Goal: Find contact information: Find contact information

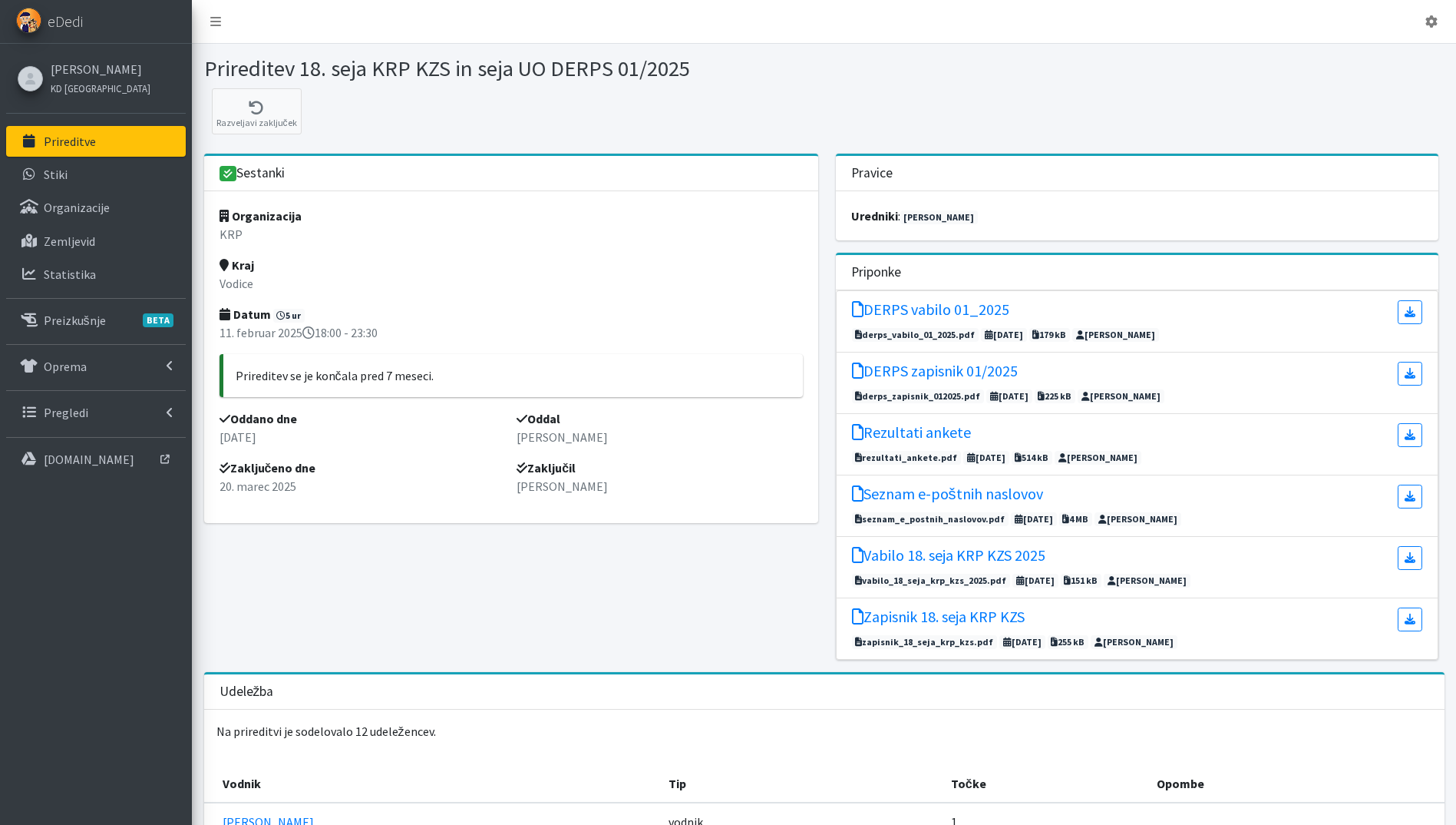
click at [88, 146] on p "Prireditve" at bounding box center [70, 141] width 53 height 15
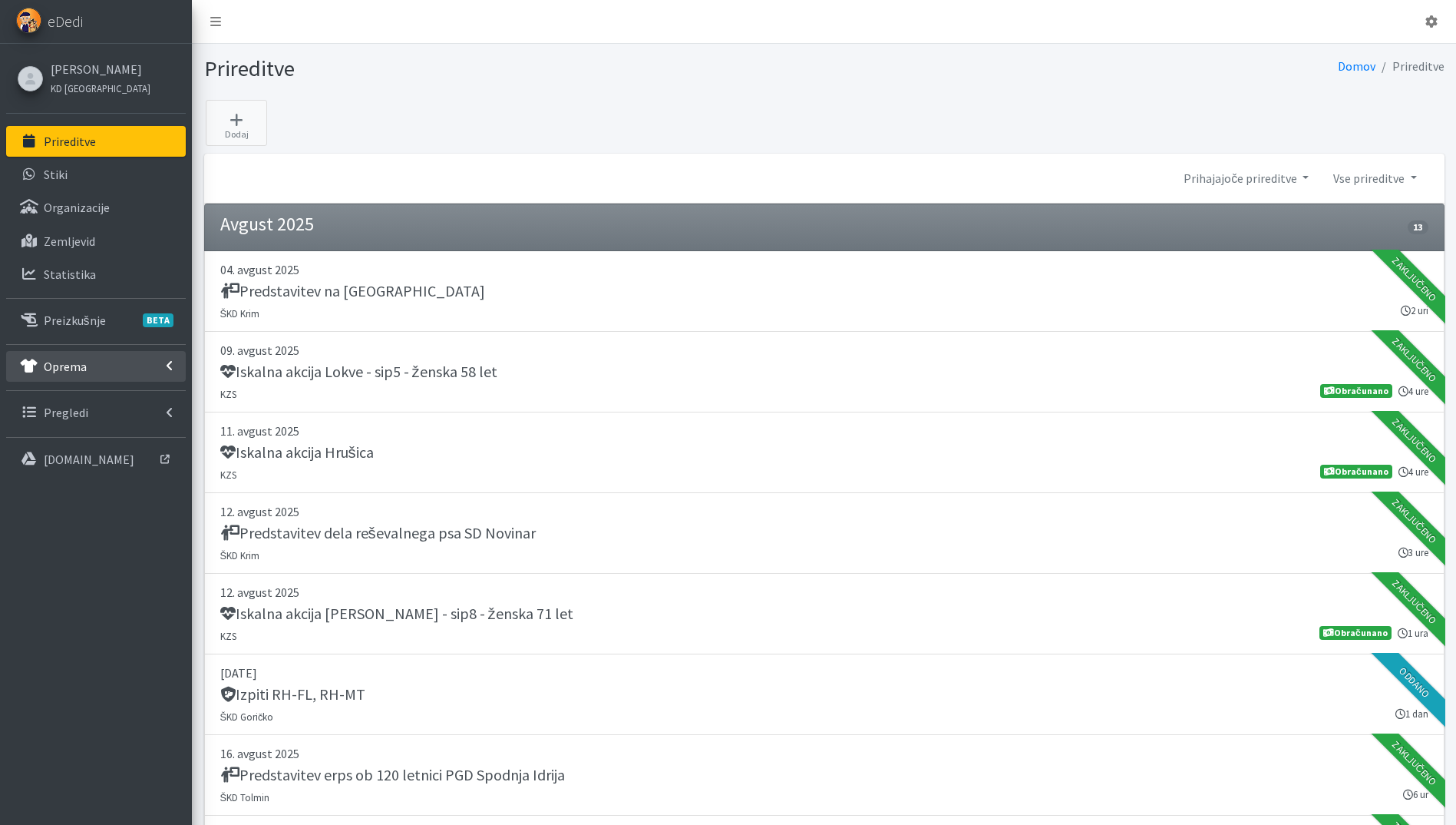
click at [81, 375] on link "Oprema" at bounding box center [96, 366] width 180 height 31
click at [77, 534] on link "Pregledi" at bounding box center [96, 545] width 180 height 31
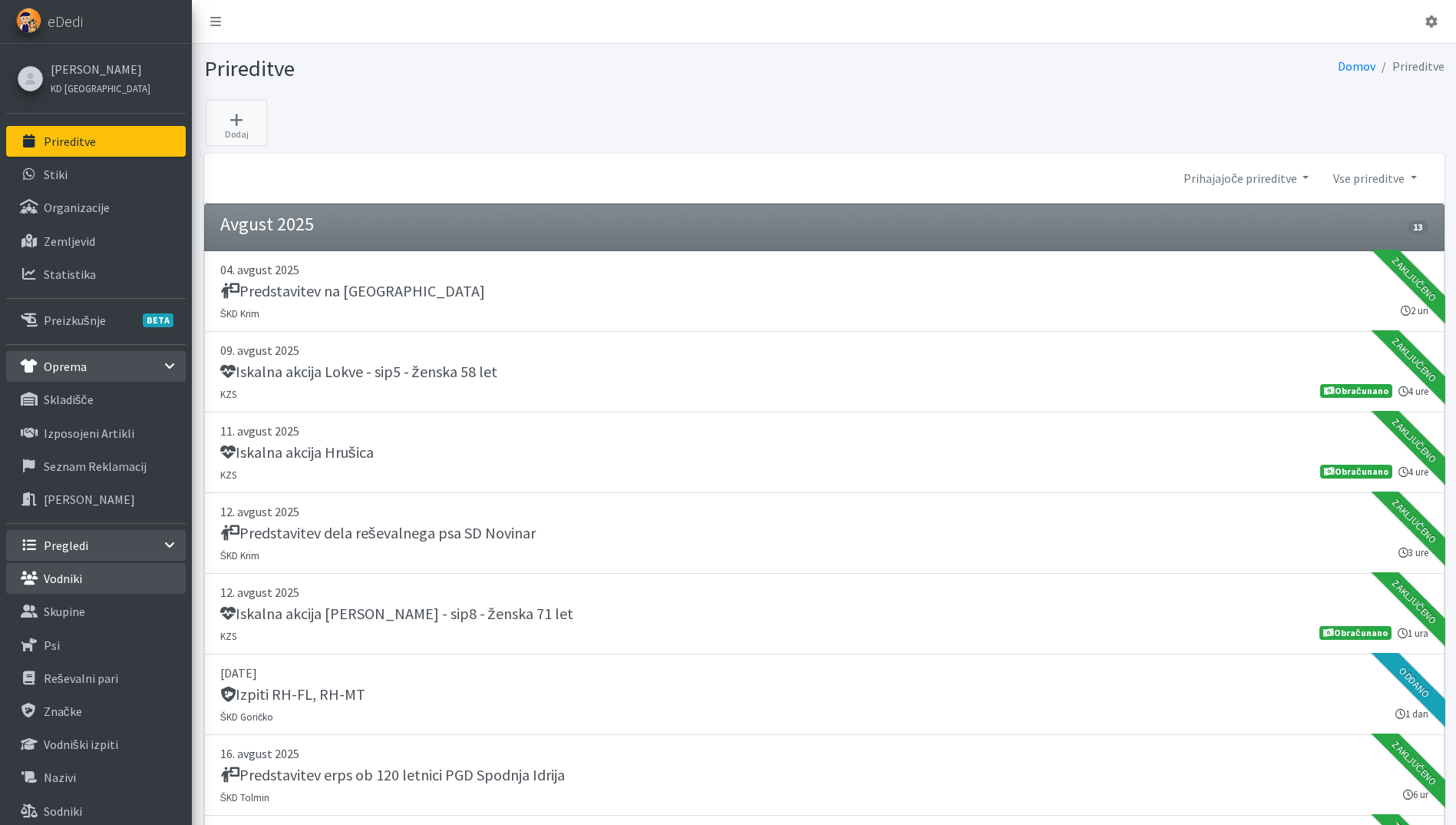
click at [76, 582] on p "Vodniki" at bounding box center [63, 577] width 38 height 15
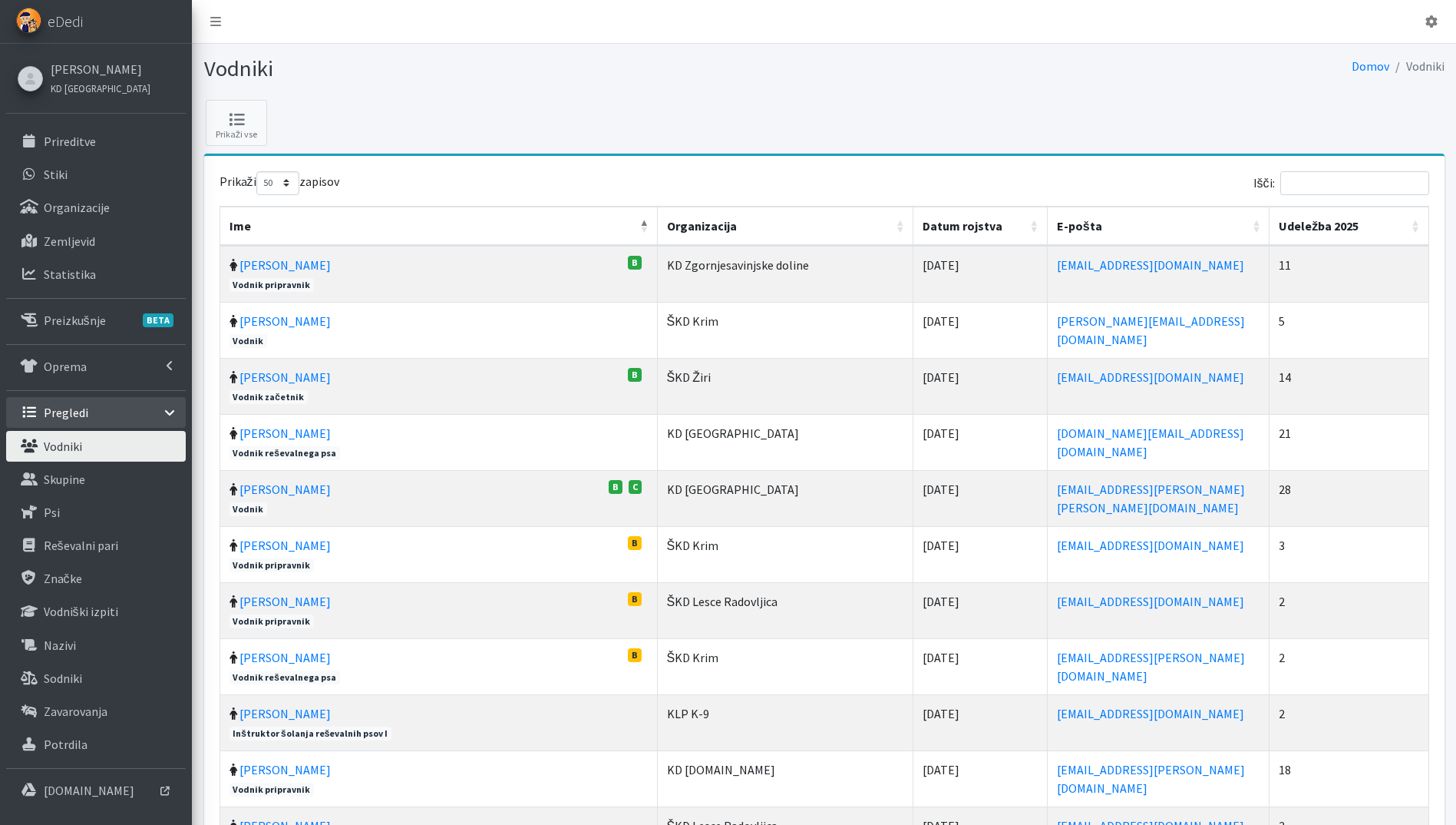
select select "50"
click at [1349, 190] on input "Išči:" at bounding box center [1354, 183] width 149 height 24
click at [1374, 171] on input "Išči:" at bounding box center [1354, 183] width 149 height 24
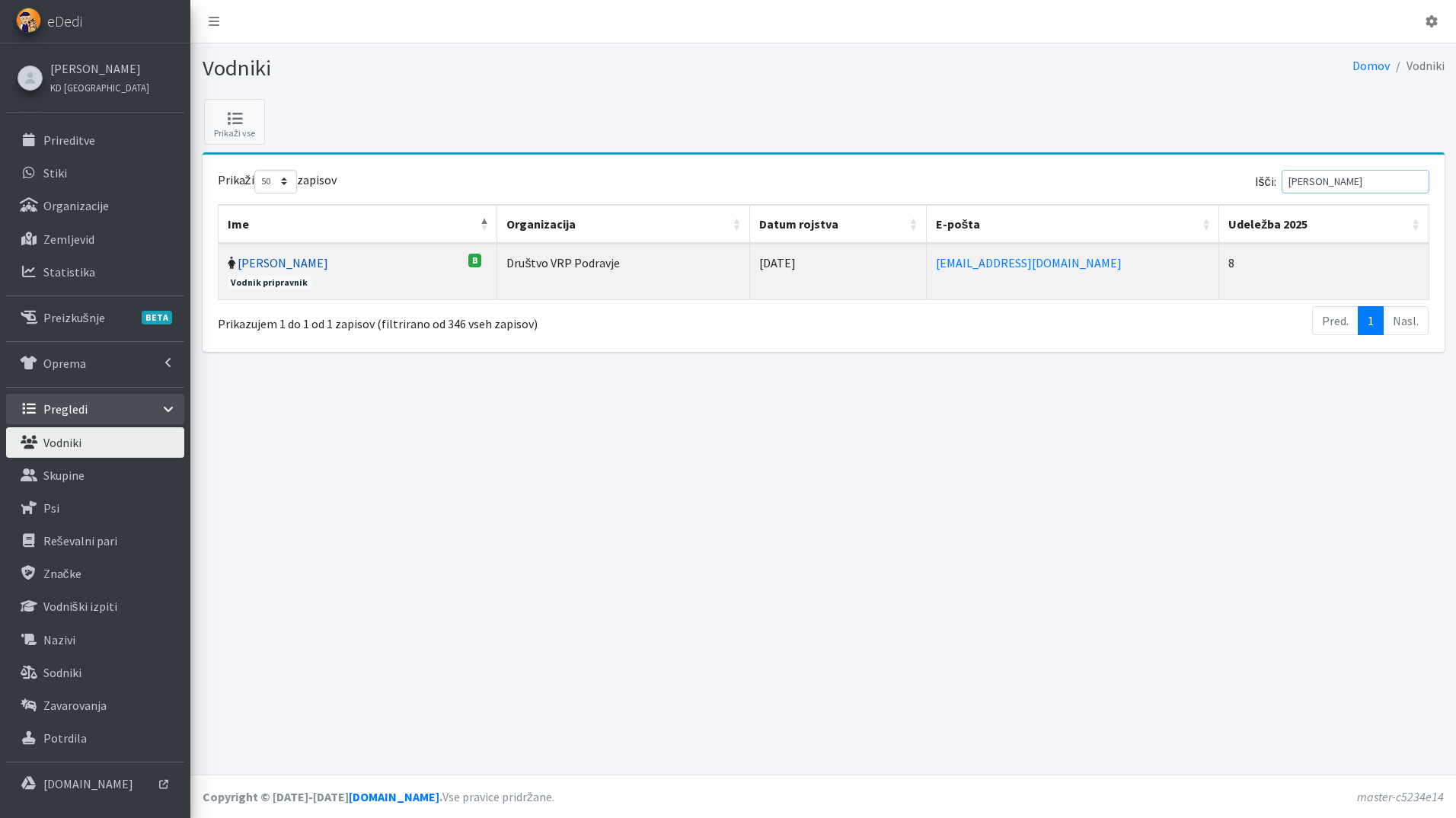
type input "katja harej"
click at [240, 257] on link "Katja Harej" at bounding box center [283, 262] width 91 height 15
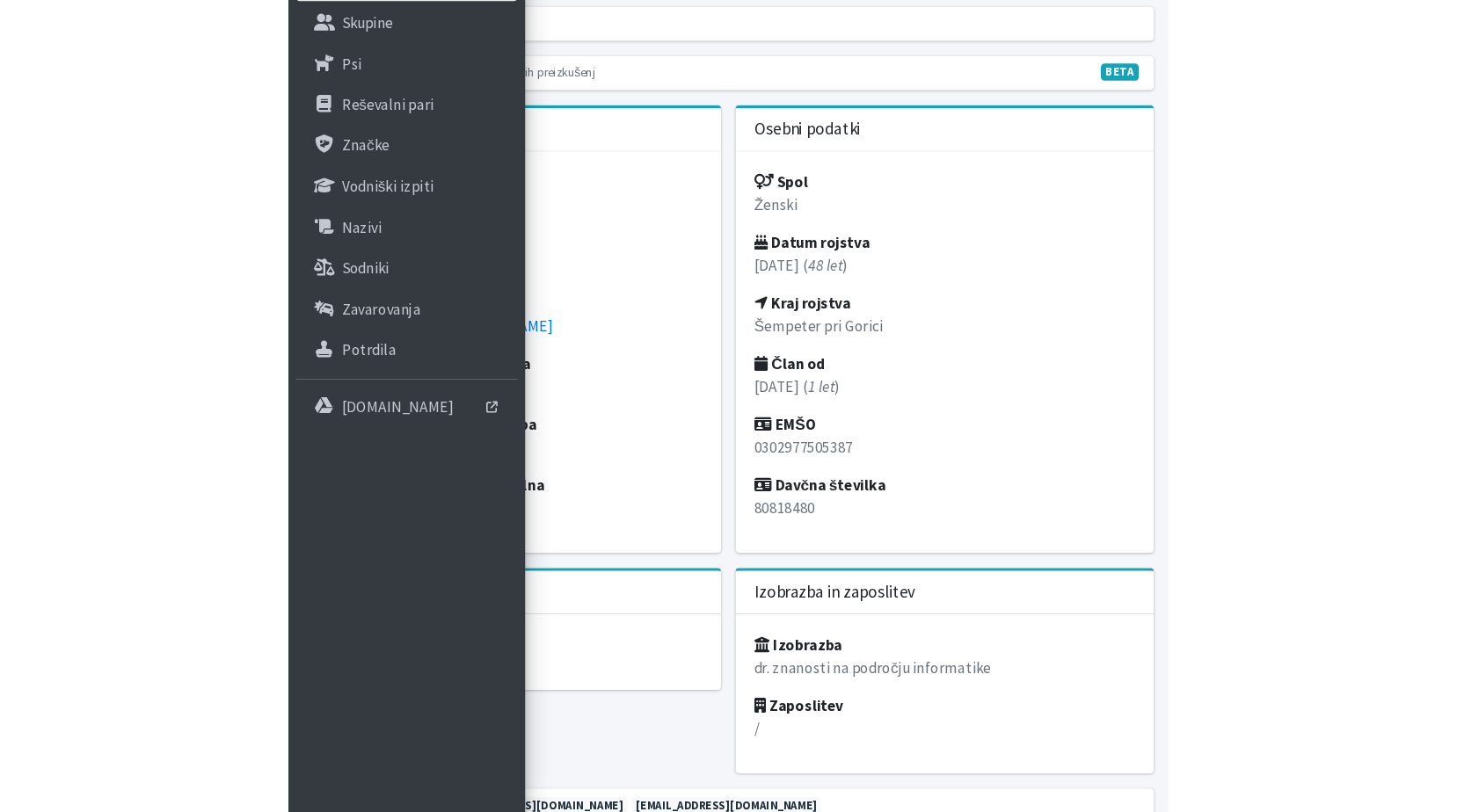
scroll to position [422, 0]
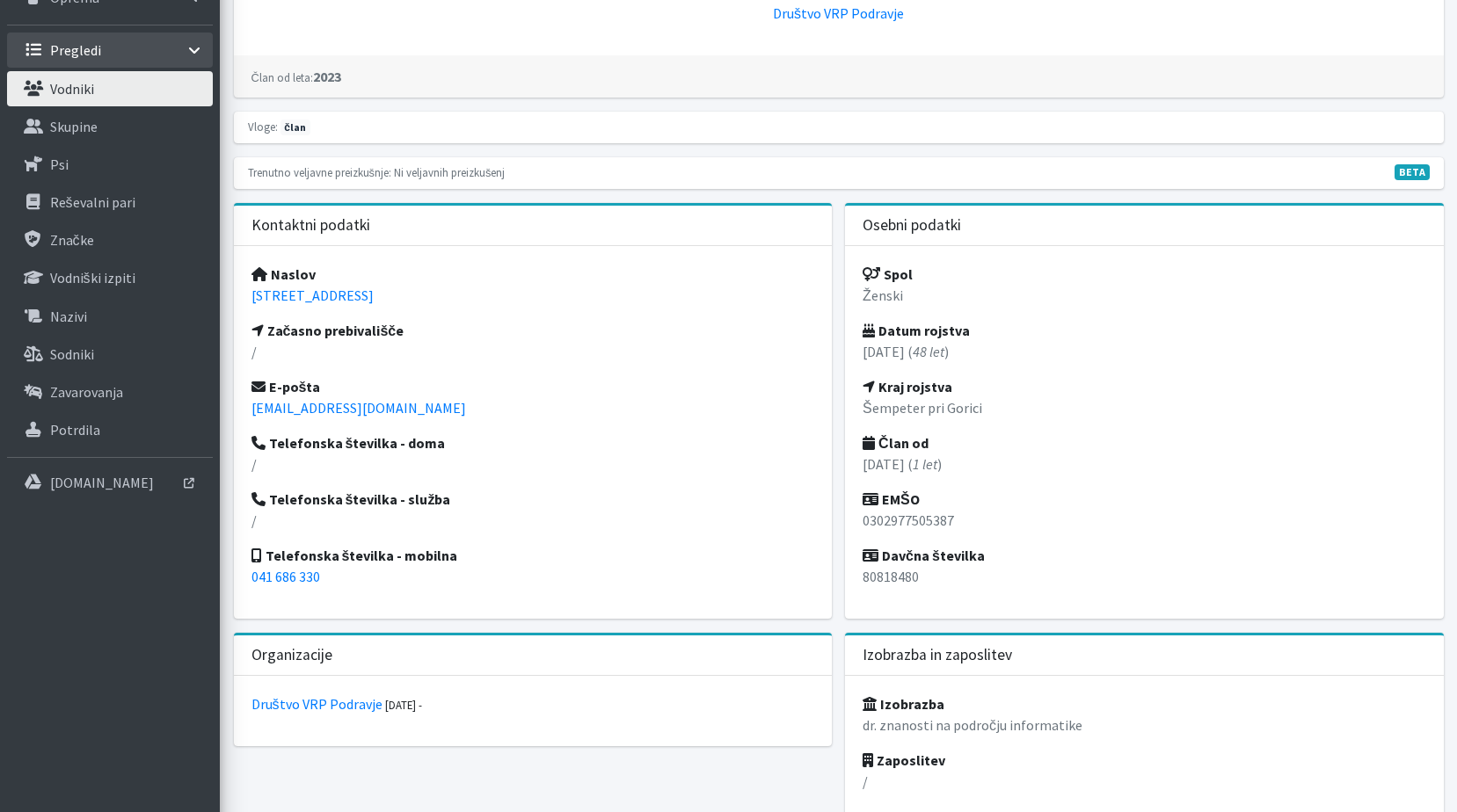
drag, startPoint x: 455, startPoint y: 289, endPoint x: 231, endPoint y: 302, distance: 224.4
click at [231, 302] on div "Kontaktni podatki Naslov Streliška cesta 53 A, 2000 Maribor Začasno prebivališč…" at bounding box center [532, 418] width 612 height 430
copy link "Streliška cesta 53 A, 2000 Maribor"
click at [115, 79] on link "Vodniki" at bounding box center [110, 88] width 206 height 36
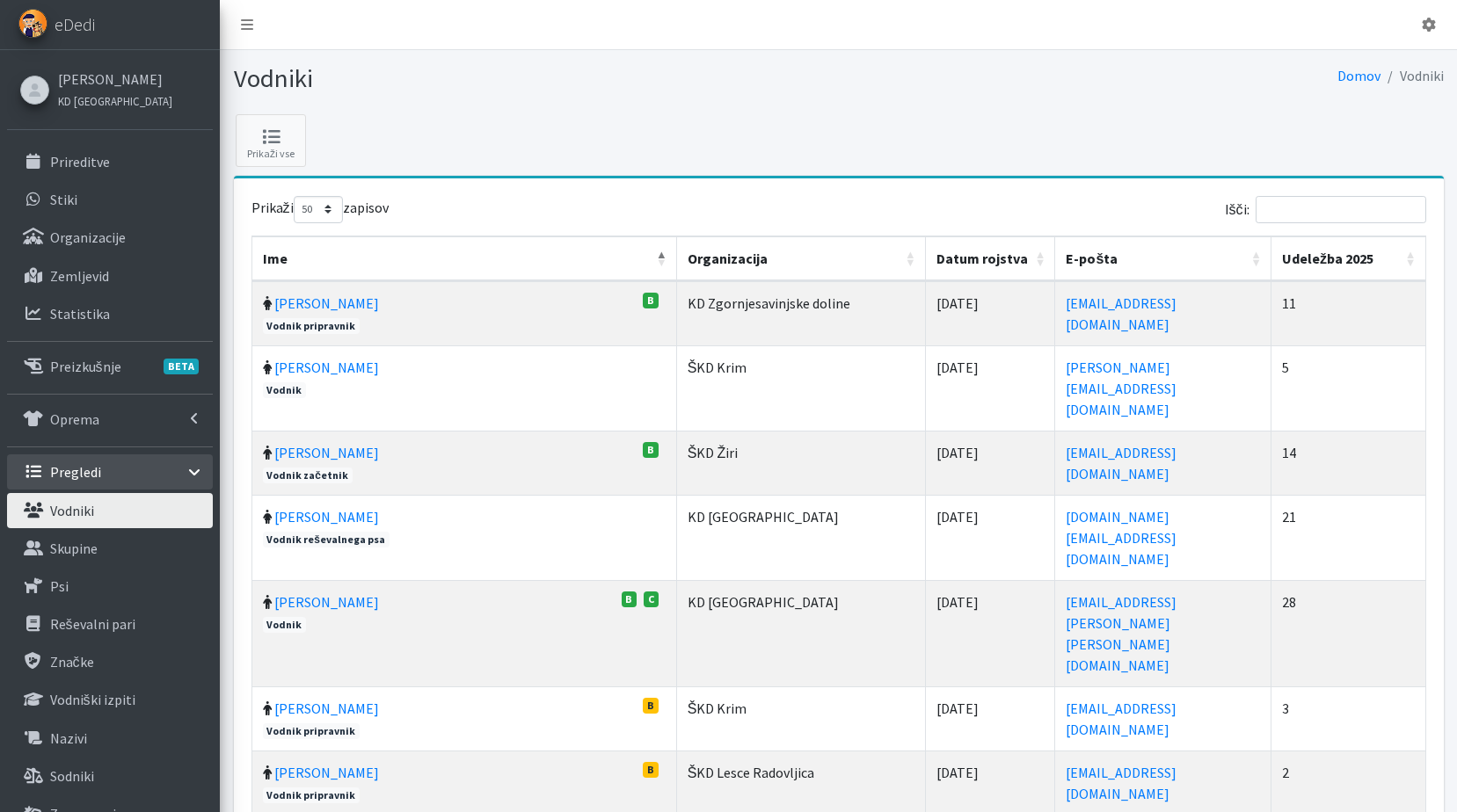
select select "50"
click at [1390, 207] on input "Išči:" at bounding box center [1340, 210] width 170 height 27
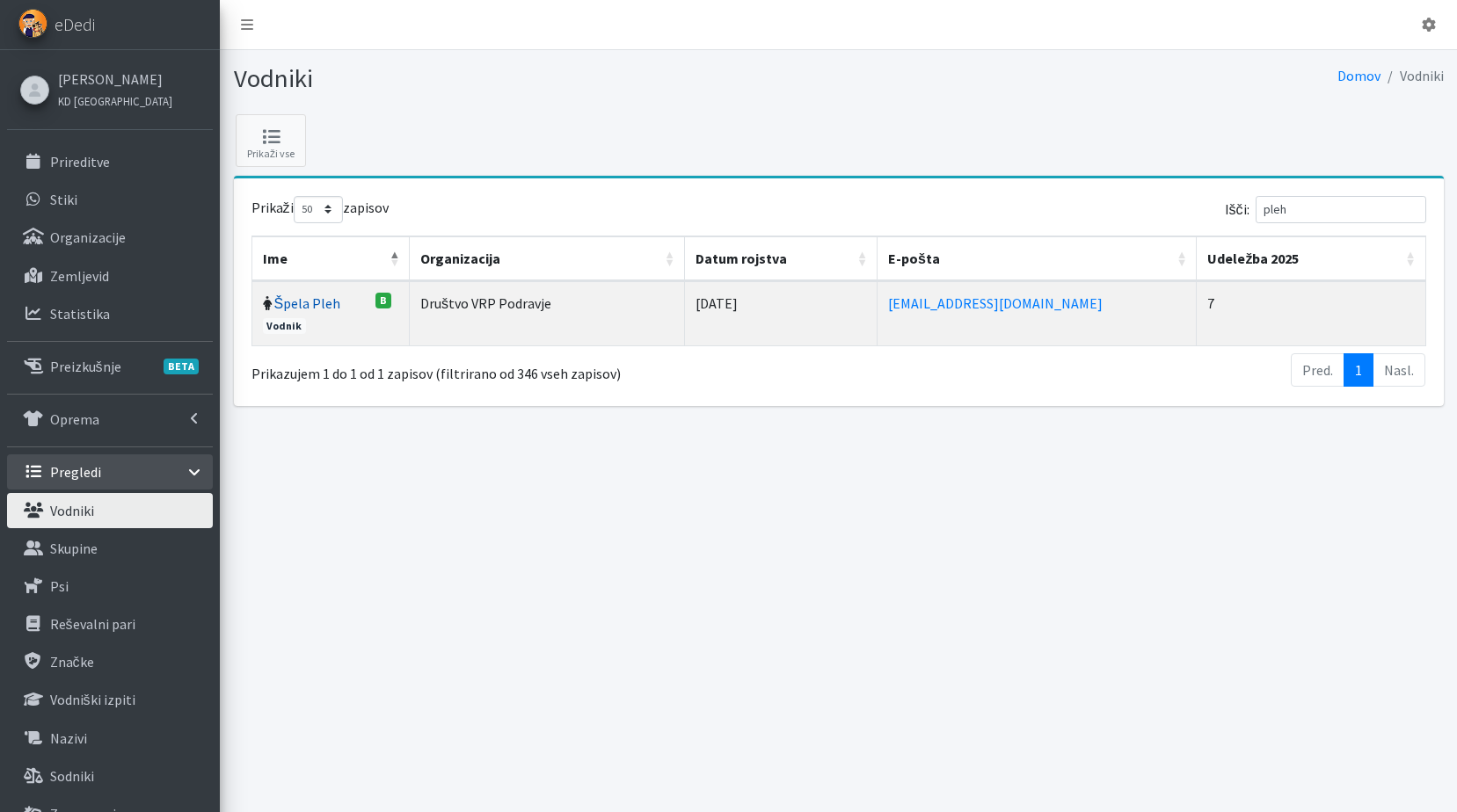
click at [315, 300] on link "Špela Pleh" at bounding box center [307, 303] width 67 height 17
drag, startPoint x: 1343, startPoint y: 212, endPoint x: 1236, endPoint y: 211, distance: 107.0
click at [1236, 211] on div "Išči: pleh" at bounding box center [1135, 213] width 581 height 35
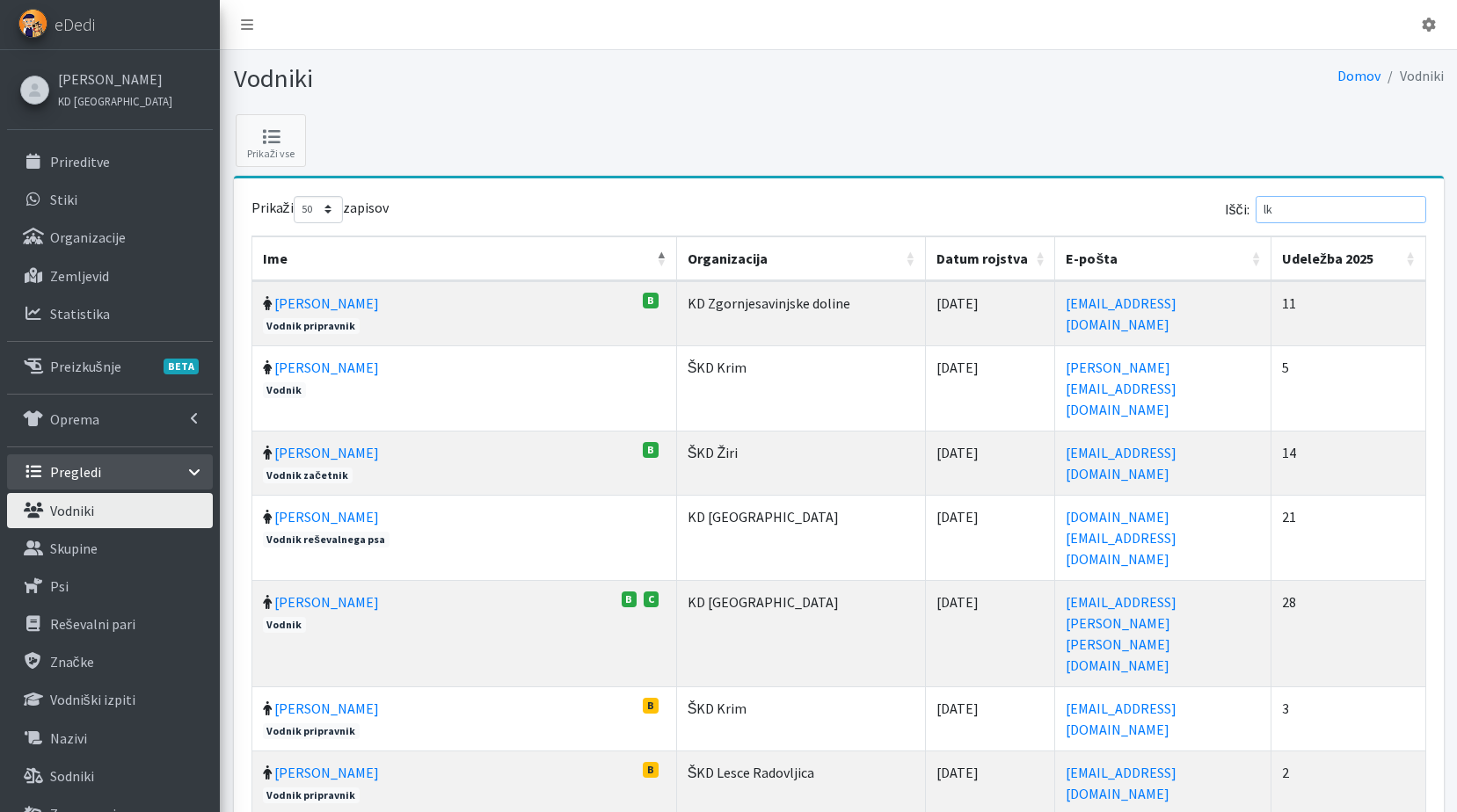
type input "l"
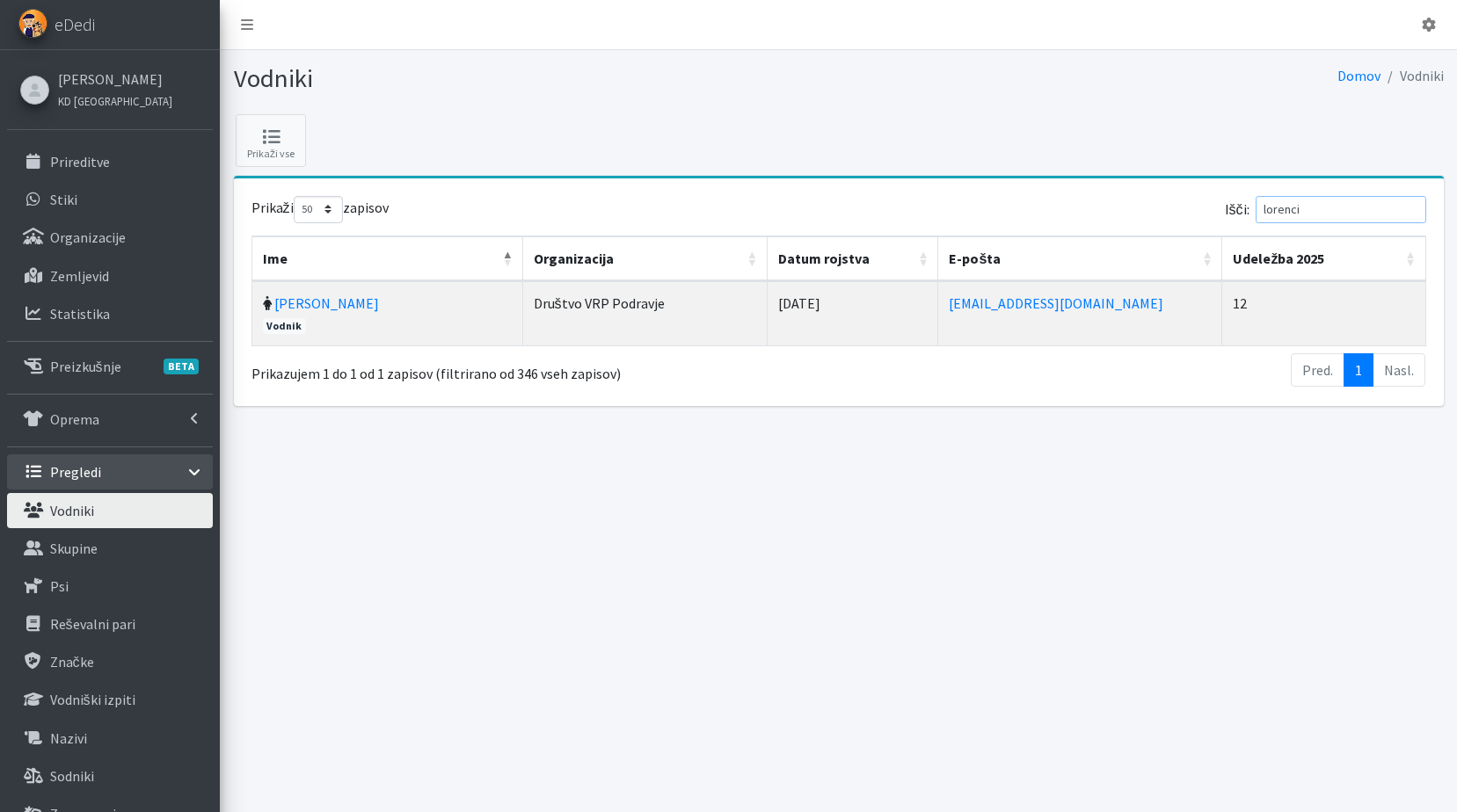
type input "lorenci"
click at [330, 292] on td "Jerica Lorenci Vodnik" at bounding box center [388, 313] width 271 height 64
click at [337, 305] on link "Jerica Lorenci" at bounding box center [326, 303] width 105 height 17
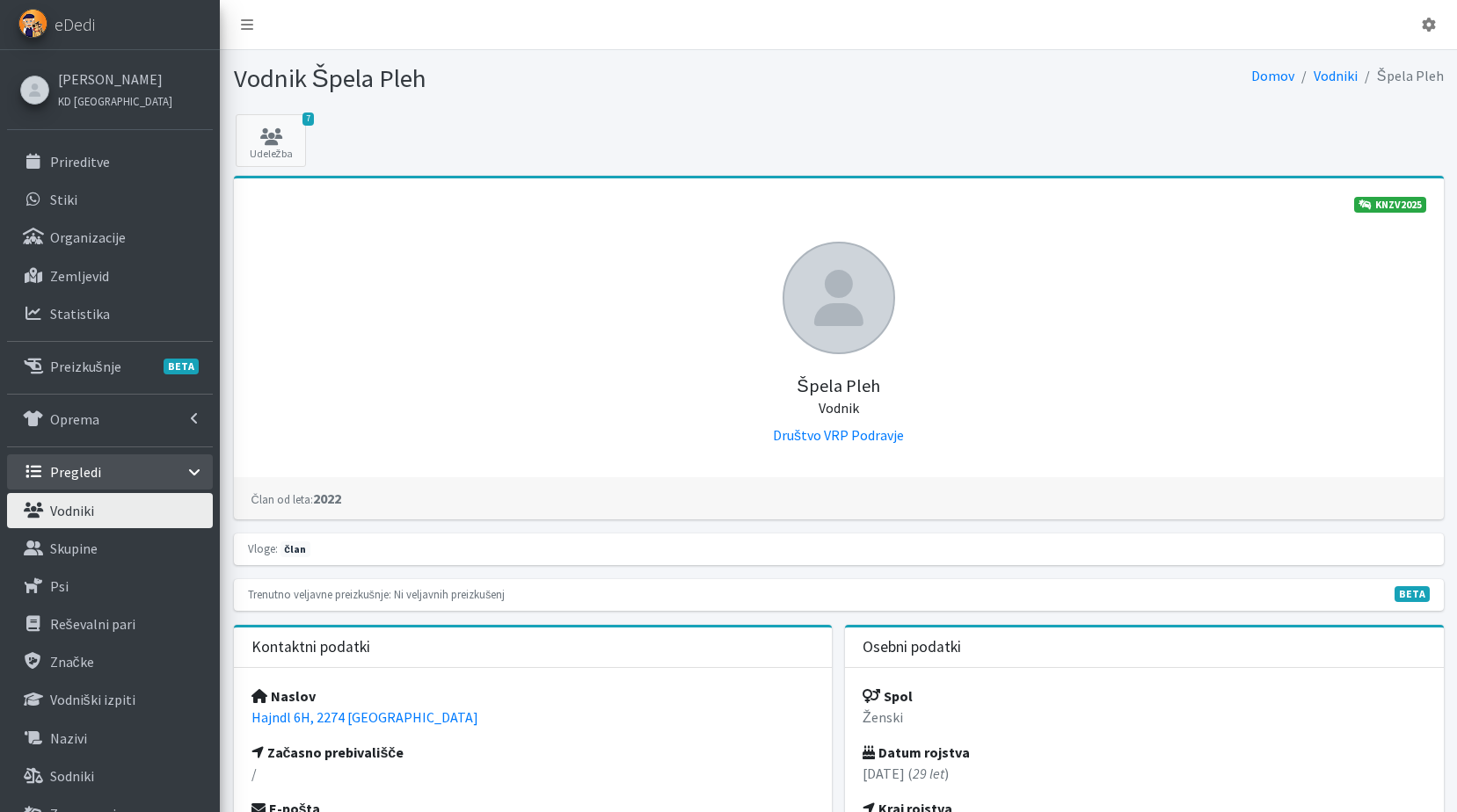
scroll to position [528, 0]
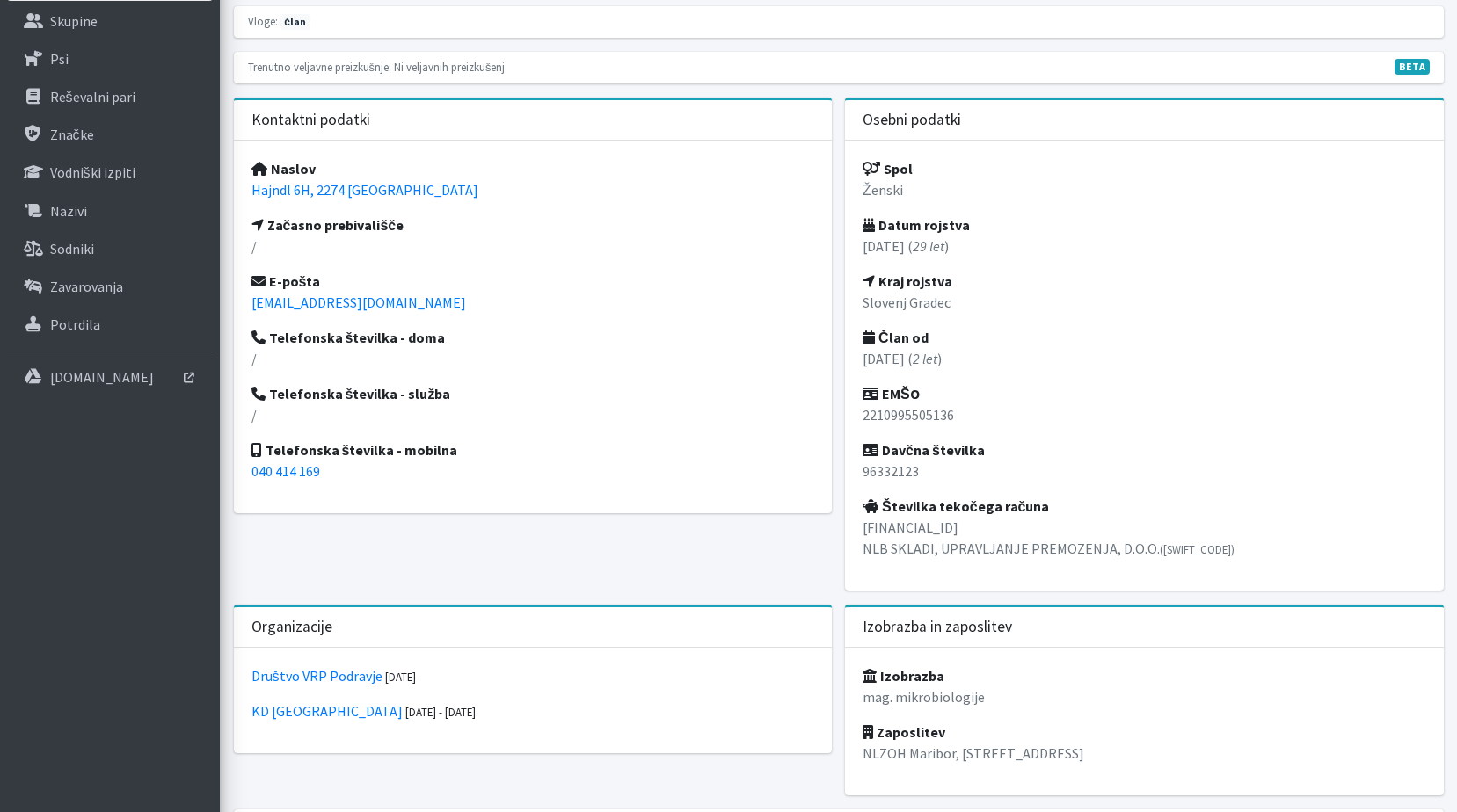
drag, startPoint x: 435, startPoint y: 183, endPoint x: 248, endPoint y: 194, distance: 187.3
click at [248, 194] on div "Naslov Hajndl 6H, 2274 Velika Nedelja Začasno prebivališče / E-pošta spela.pleh…" at bounding box center [532, 326] width 599 height 373
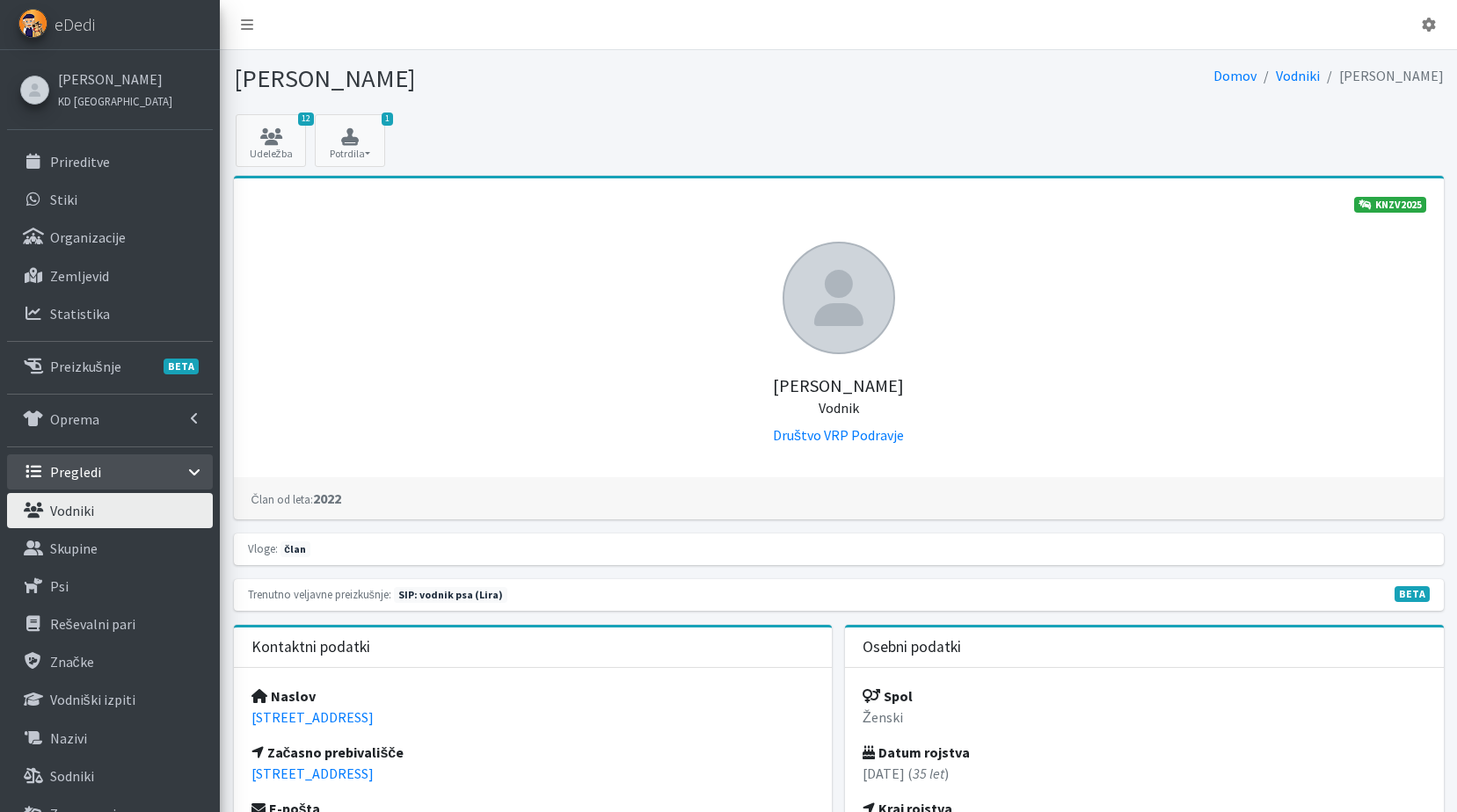
scroll to position [528, 0]
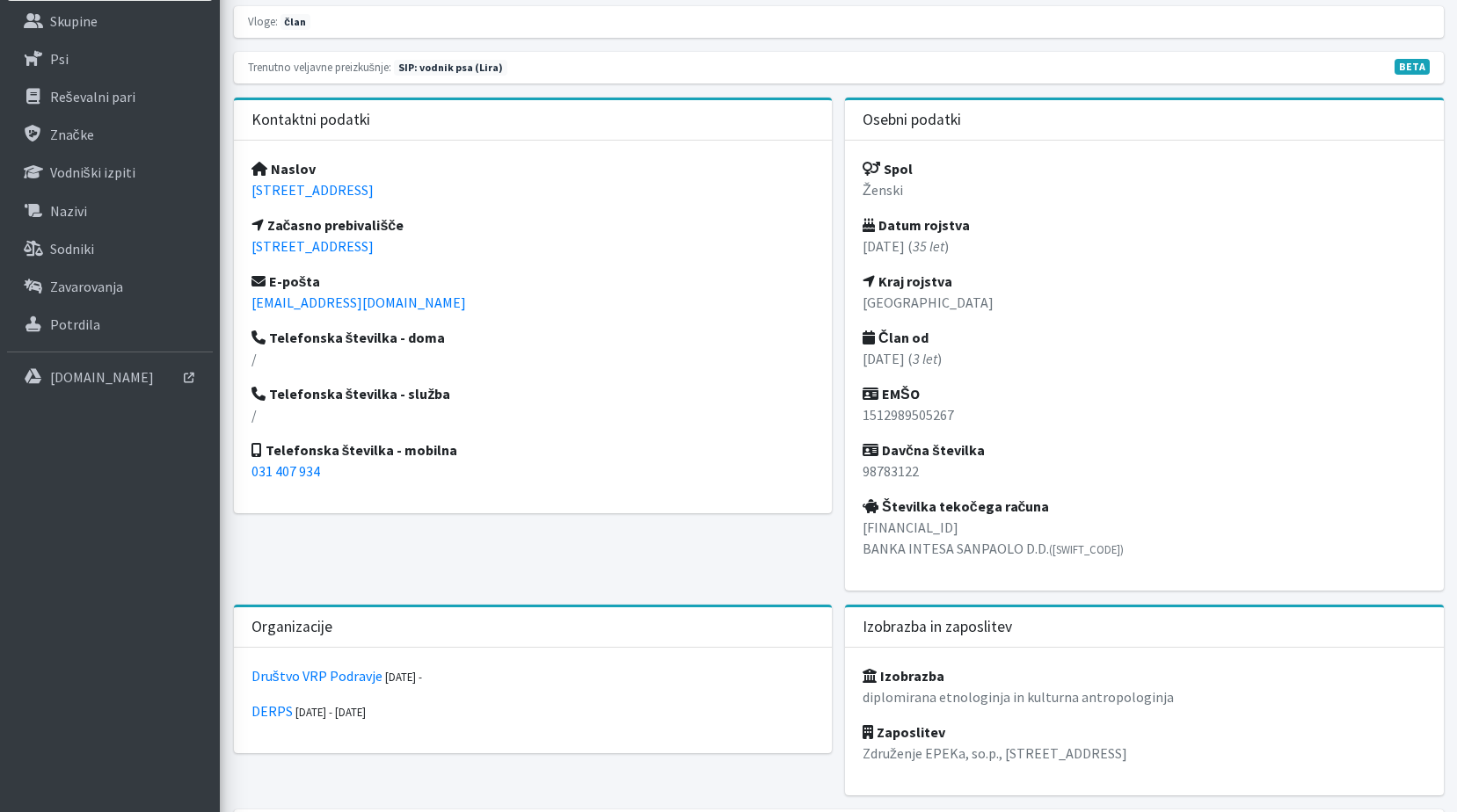
drag, startPoint x: 444, startPoint y: 190, endPoint x: 243, endPoint y: 198, distance: 201.2
click at [243, 198] on div "Naslov [STREET_ADDRESS] Začasno prebivališče [STREET_ADDRESS] E-pošta [EMAIL_AD…" at bounding box center [532, 326] width 599 height 373
copy link "[STREET_ADDRESS]"
drag, startPoint x: 415, startPoint y: 250, endPoint x: 233, endPoint y: 250, distance: 182.0
click at [233, 250] on div "Naslov [STREET_ADDRESS] Začasno prebivališče [STREET_ADDRESS] E-pošta [EMAIL_AD…" at bounding box center [532, 326] width 599 height 373
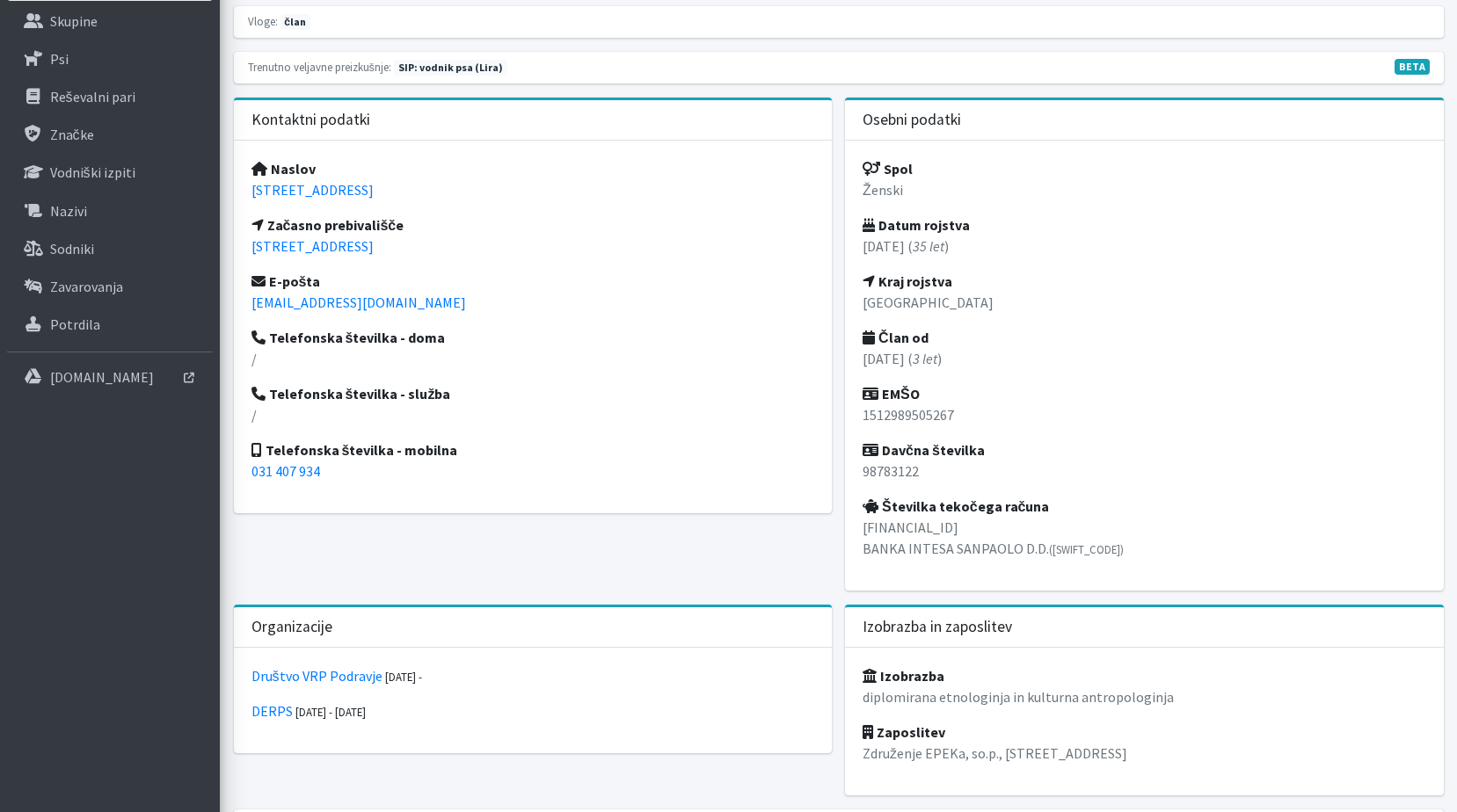
copy link "[STREET_ADDRESS]"
drag, startPoint x: 956, startPoint y: 410, endPoint x: 852, endPoint y: 412, distance: 104.0
click at [852, 412] on div "Spol Ženski Datum rojstva [DATE] ( 35 let ) Kraj rojstva Maribor Član od [DATE]…" at bounding box center [1144, 365] width 599 height 450
copy p "1512989505267"
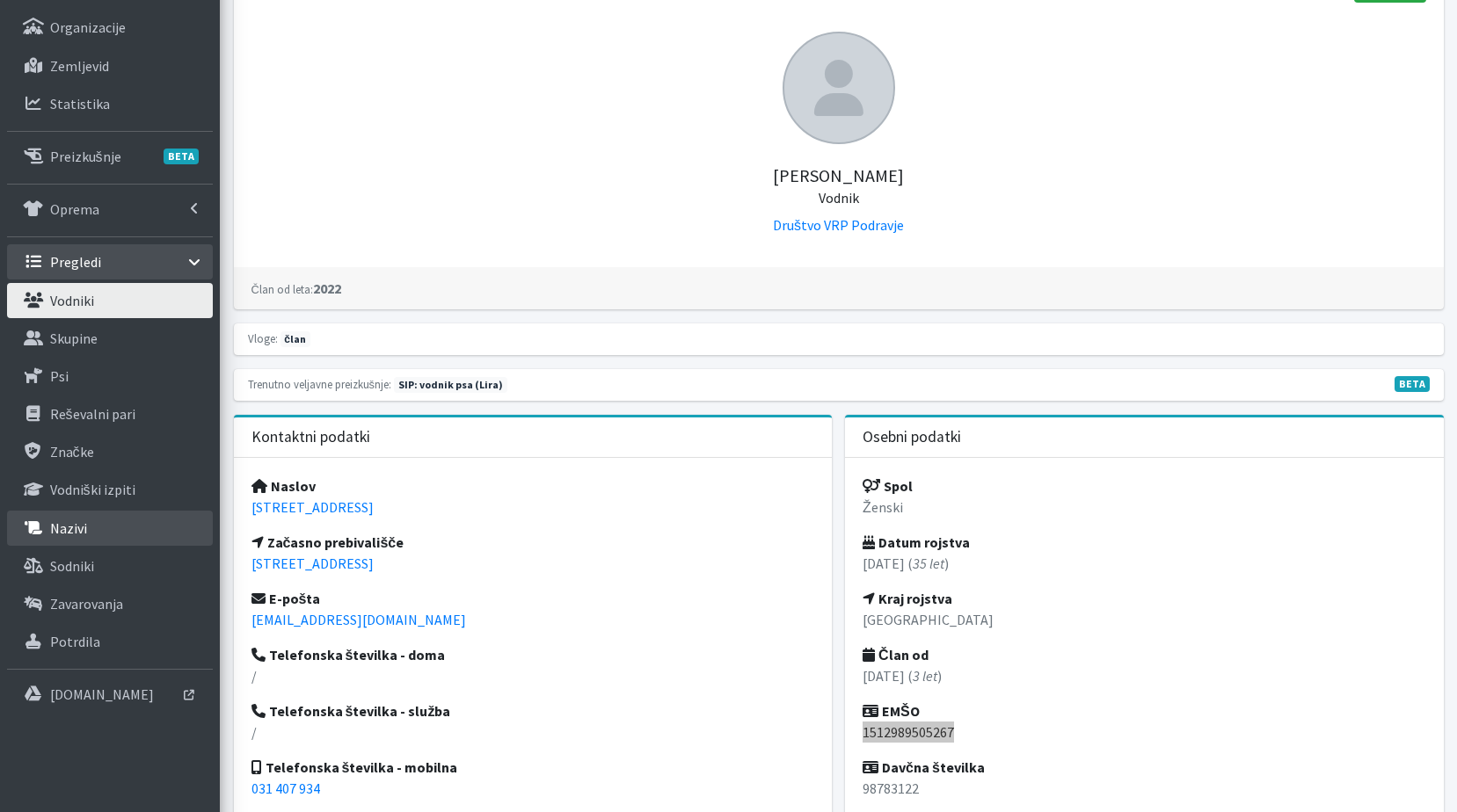
scroll to position [0, 0]
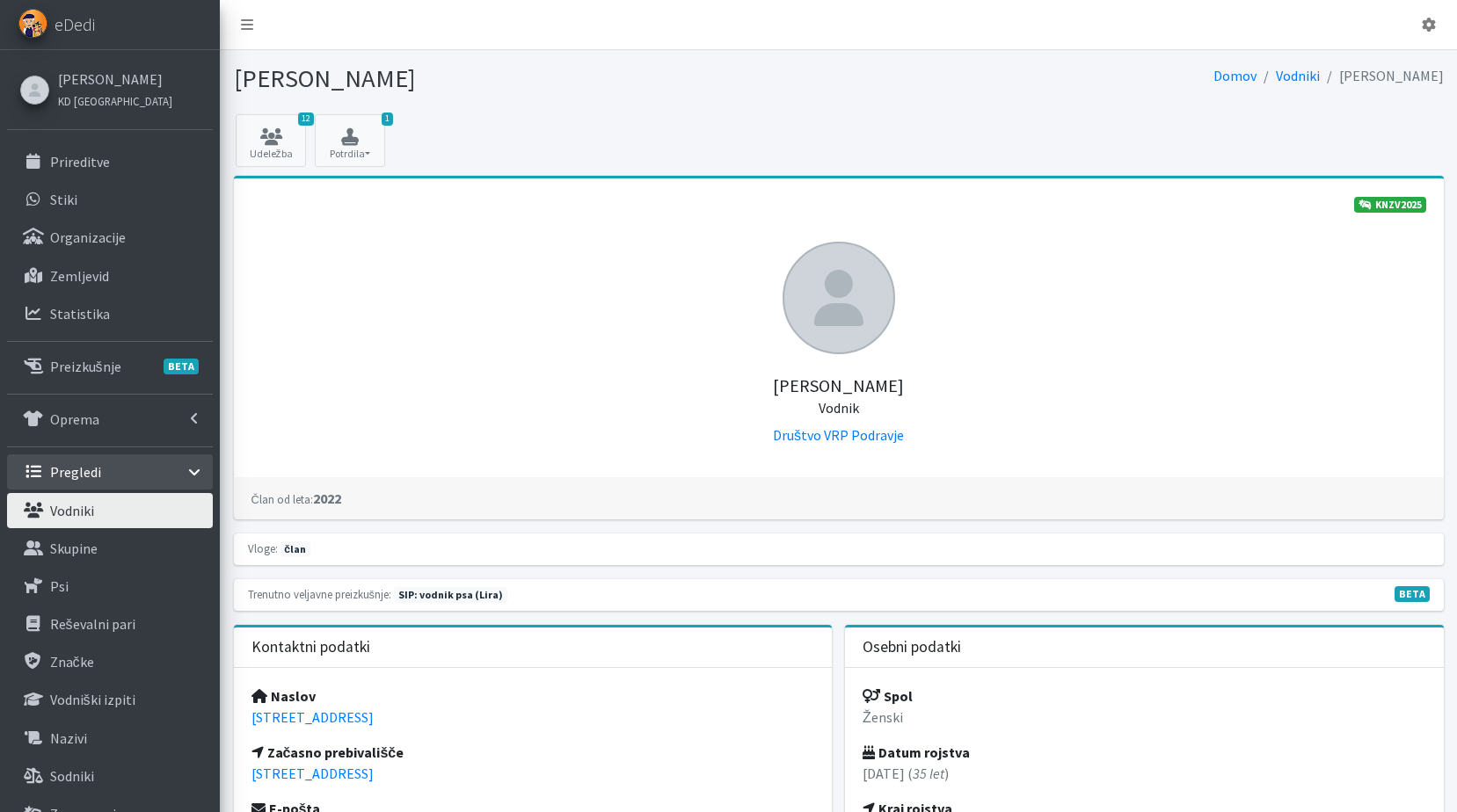
drag, startPoint x: 113, startPoint y: 83, endPoint x: 121, endPoint y: 126, distance: 43.7
click at [113, 83] on link "[PERSON_NAME]" at bounding box center [115, 78] width 114 height 21
